Goal: Find contact information: Find contact information

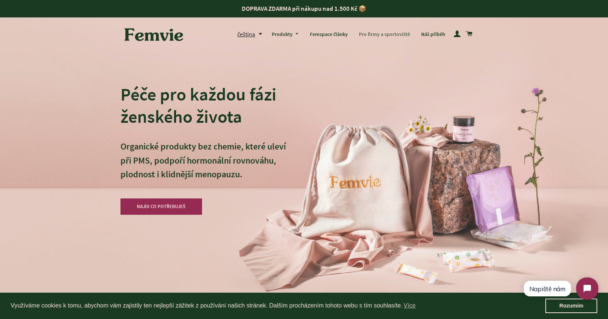
click at [389, 33] on link "Pro firmy a sportoviště" at bounding box center [384, 34] width 62 height 19
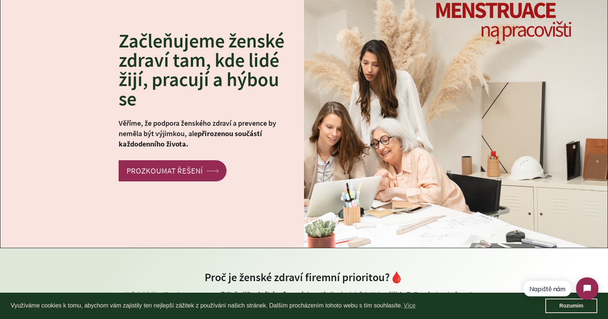
scroll to position [96, 0]
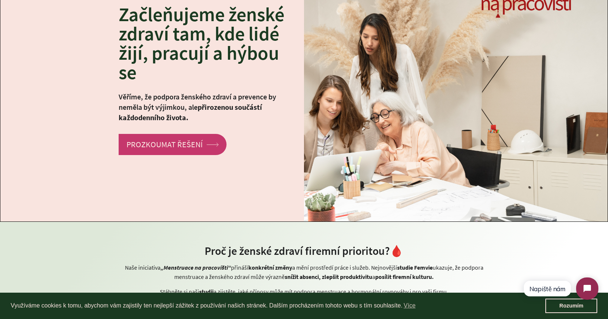
click at [208, 146] on link "PROZKOUMAT ŘEŠENÍ arrow Created with Sketch." at bounding box center [173, 144] width 108 height 21
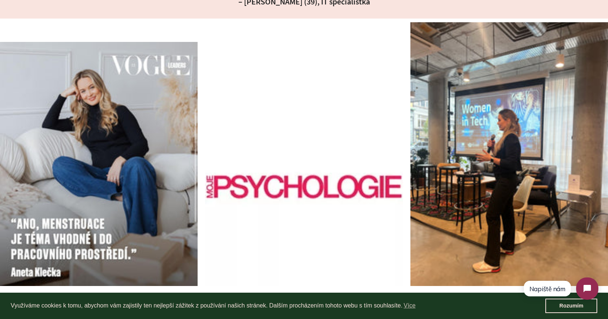
scroll to position [2083, 0]
